Goal: Navigation & Orientation: Understand site structure

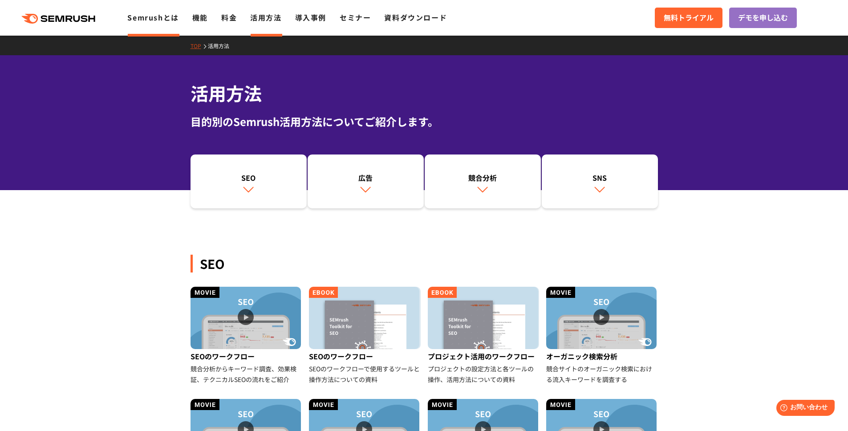
click at [159, 16] on link "Semrushとは" at bounding box center [152, 17] width 51 height 11
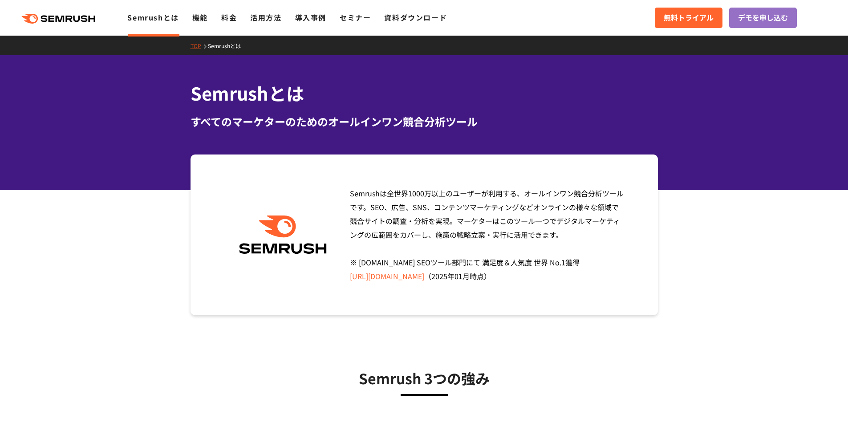
click at [65, 21] on polygon at bounding box center [61, 19] width 9 height 6
